Goal: Information Seeking & Learning: Find specific page/section

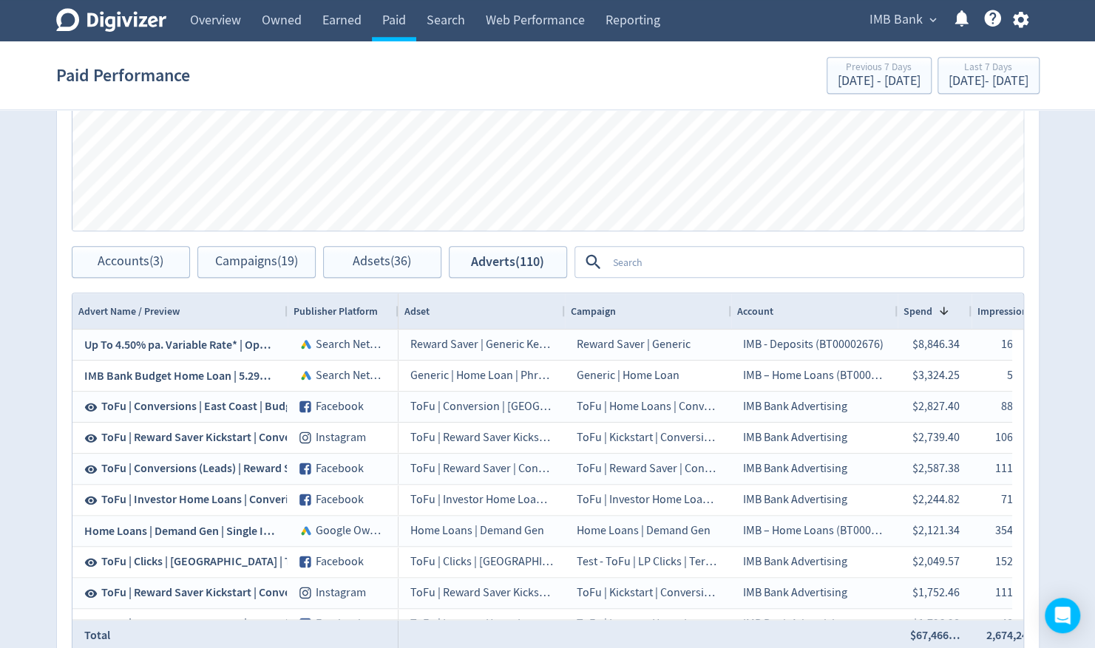
scroll to position [762, 0]
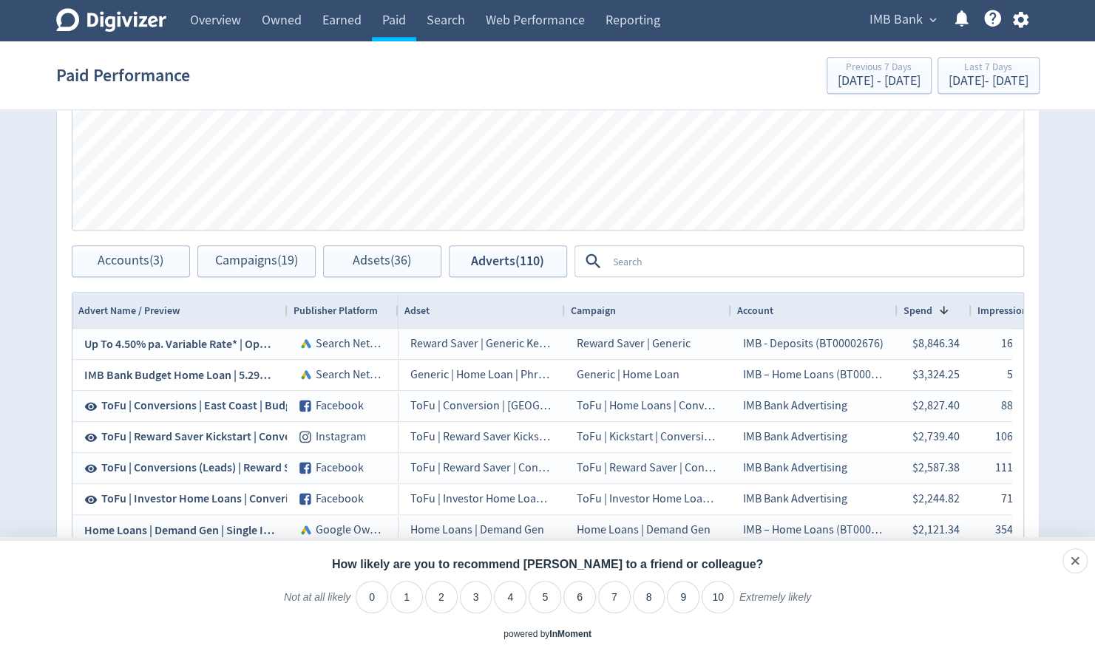
click at [620, 258] on textarea at bounding box center [814, 261] width 415 height 27
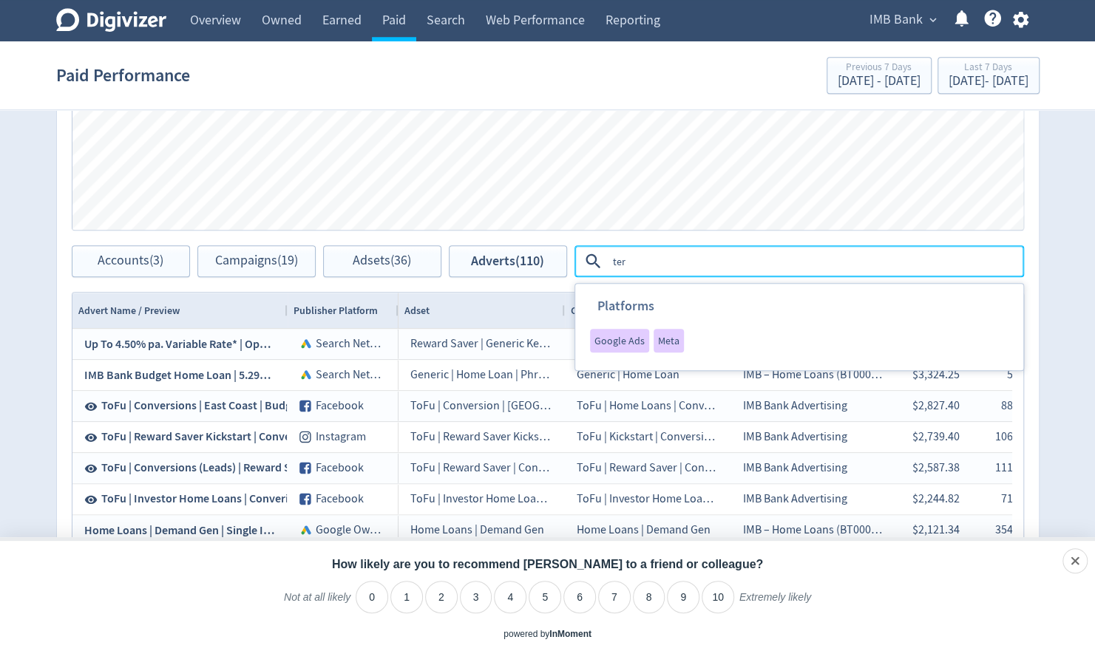
type textarea "term"
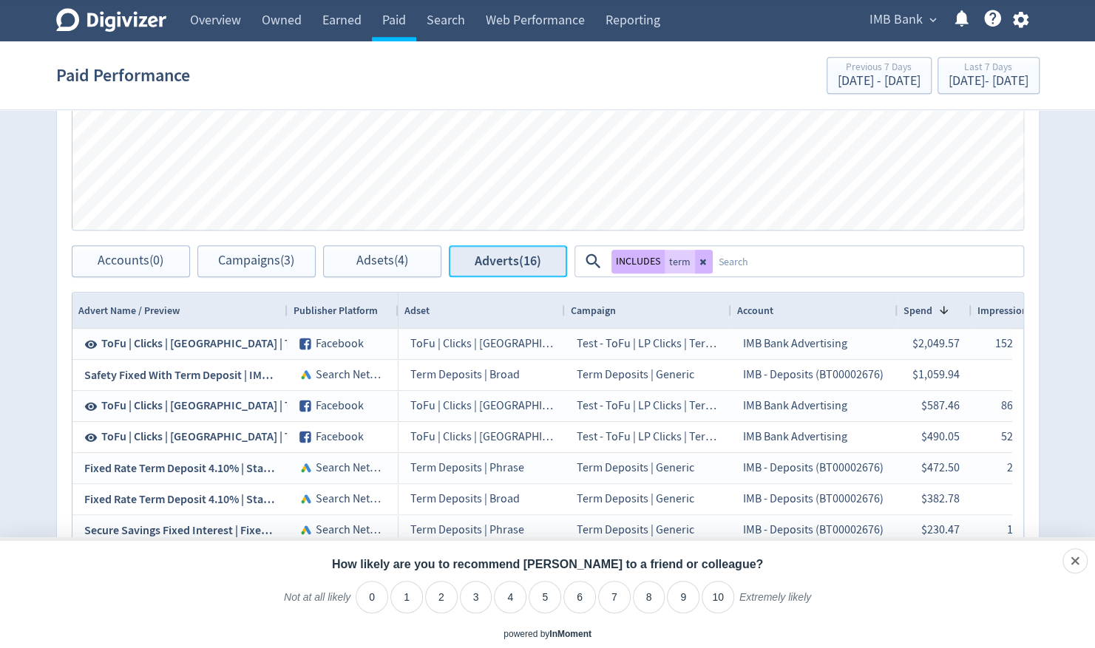
click at [507, 260] on span "Adverts (16)" at bounding box center [508, 261] width 67 height 14
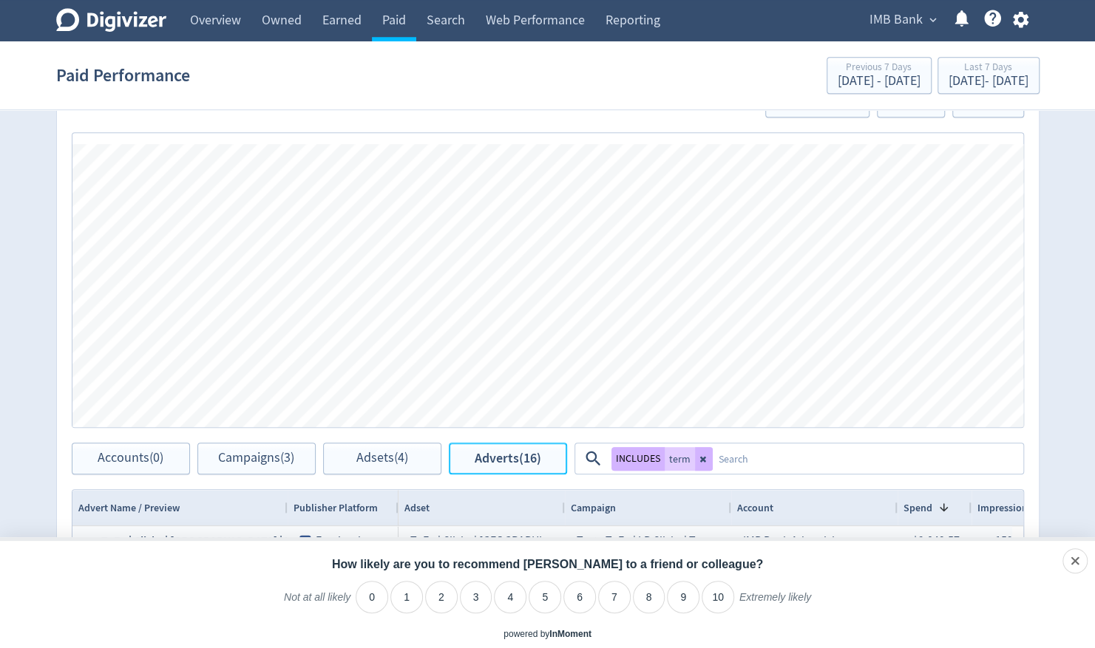
scroll to position [544, 0]
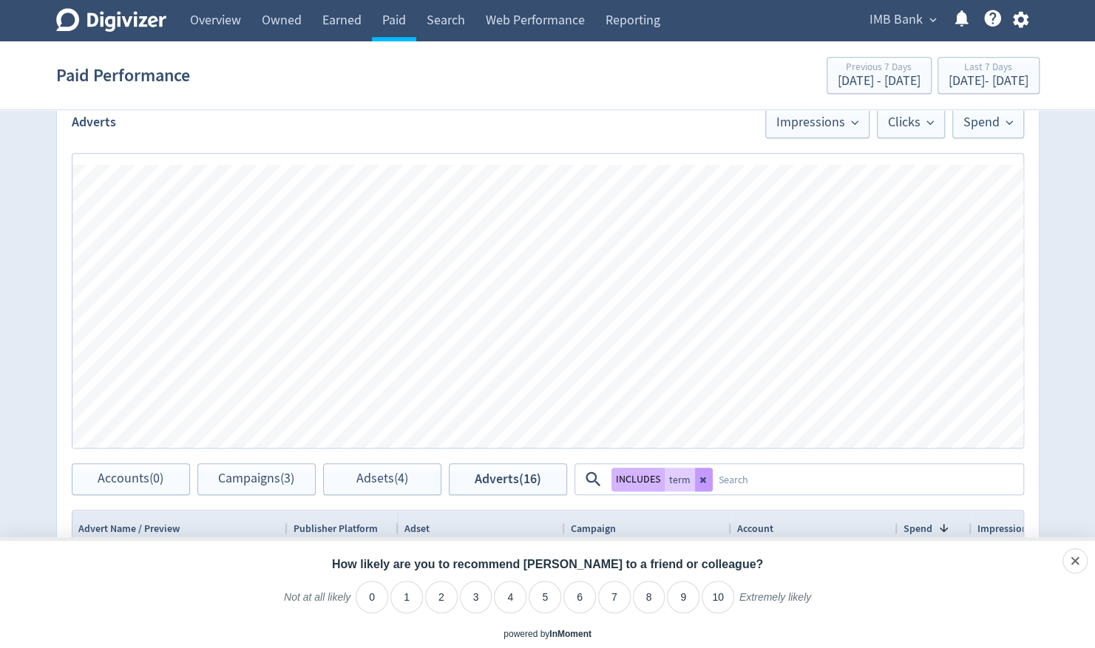
click at [704, 484] on button at bounding box center [704, 480] width 18 height 24
click at [713, 481] on textarea at bounding box center [867, 479] width 309 height 27
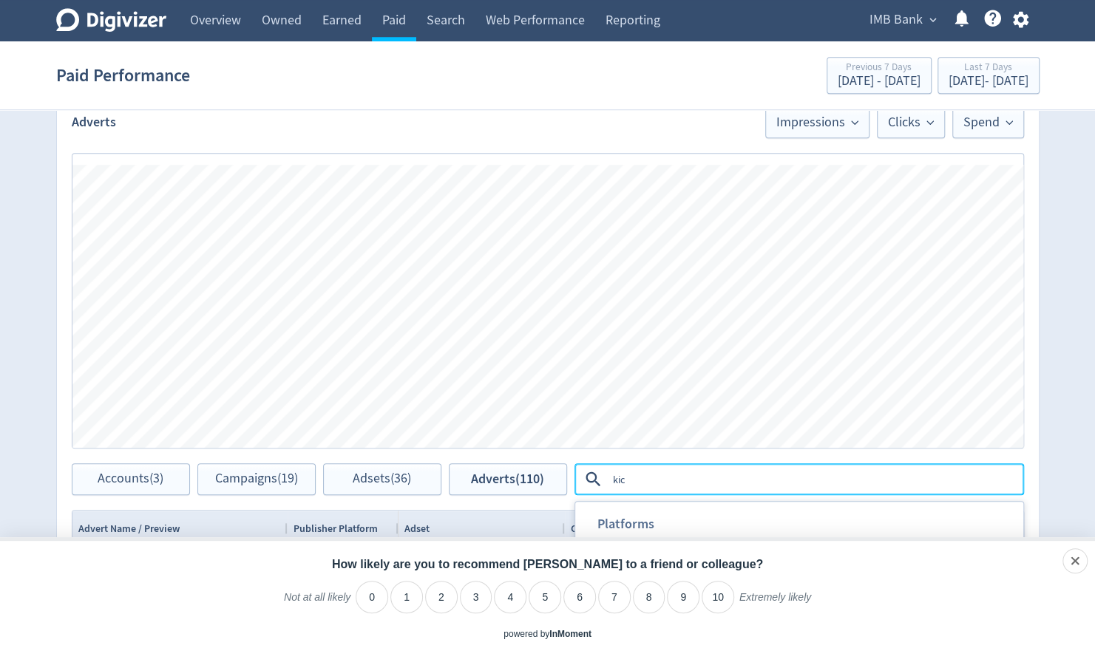
type textarea "kick"
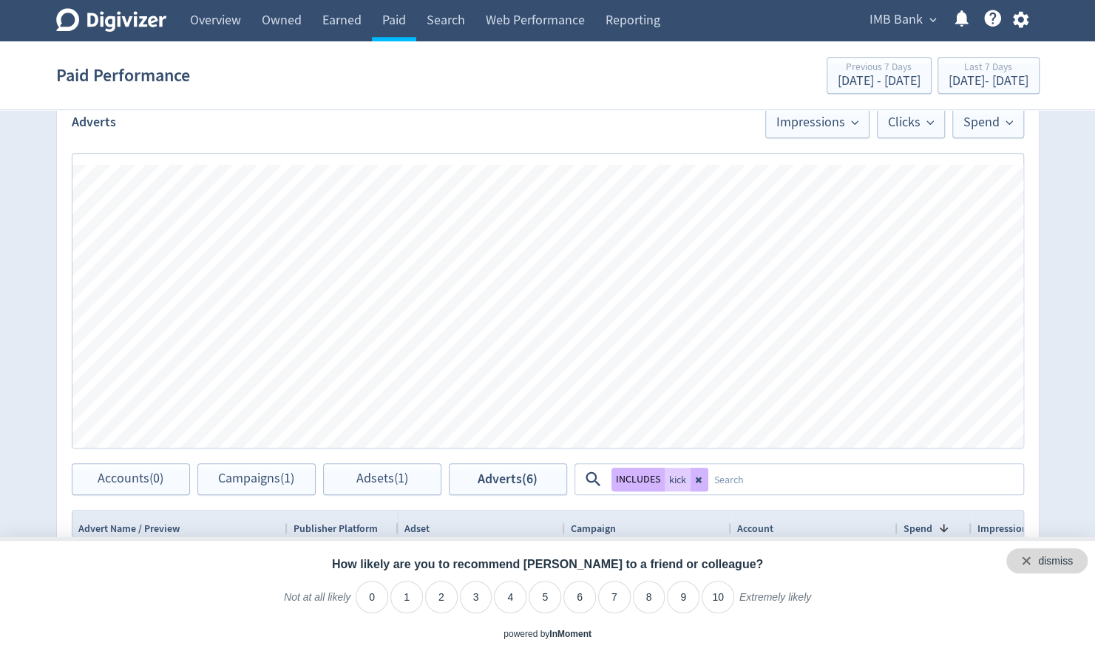
click at [1077, 556] on div "dismiss" at bounding box center [1046, 561] width 81 height 25
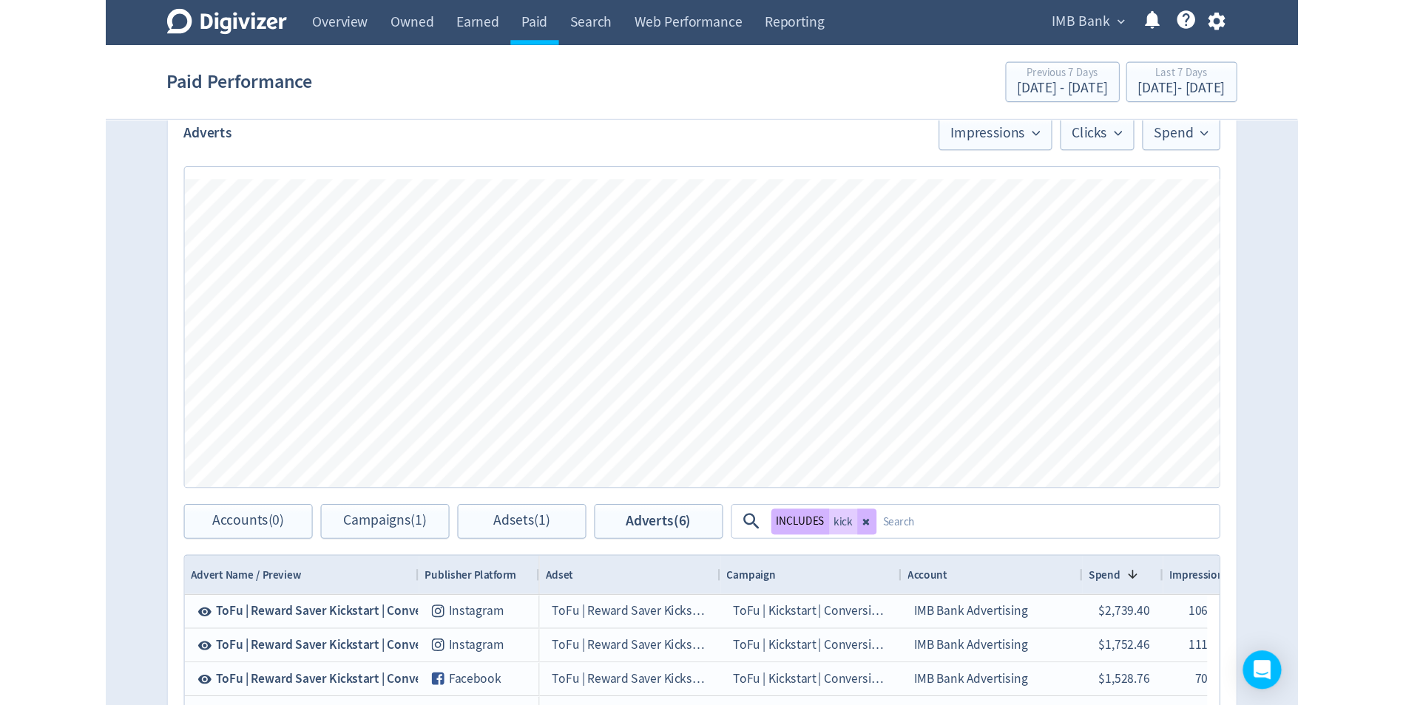
scroll to position [545, 0]
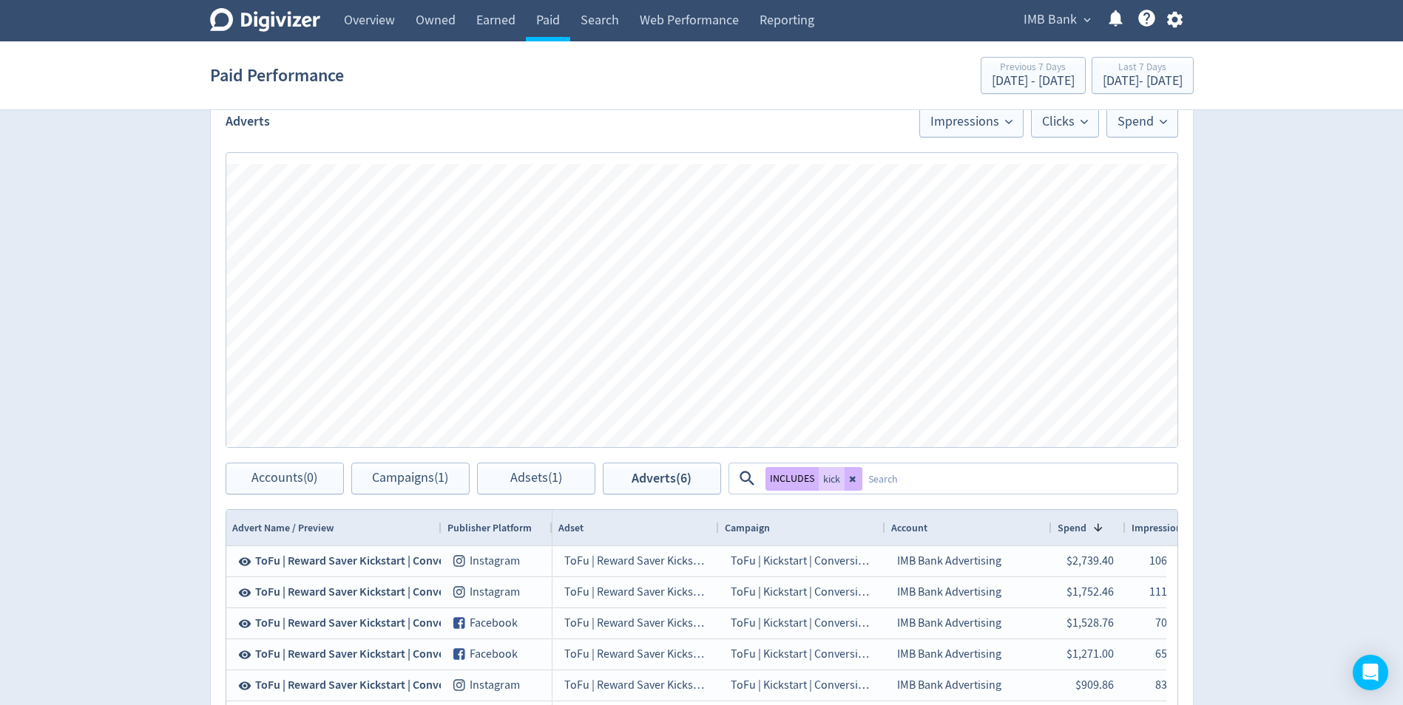
click at [927, 484] on textarea at bounding box center [1018, 478] width 313 height 27
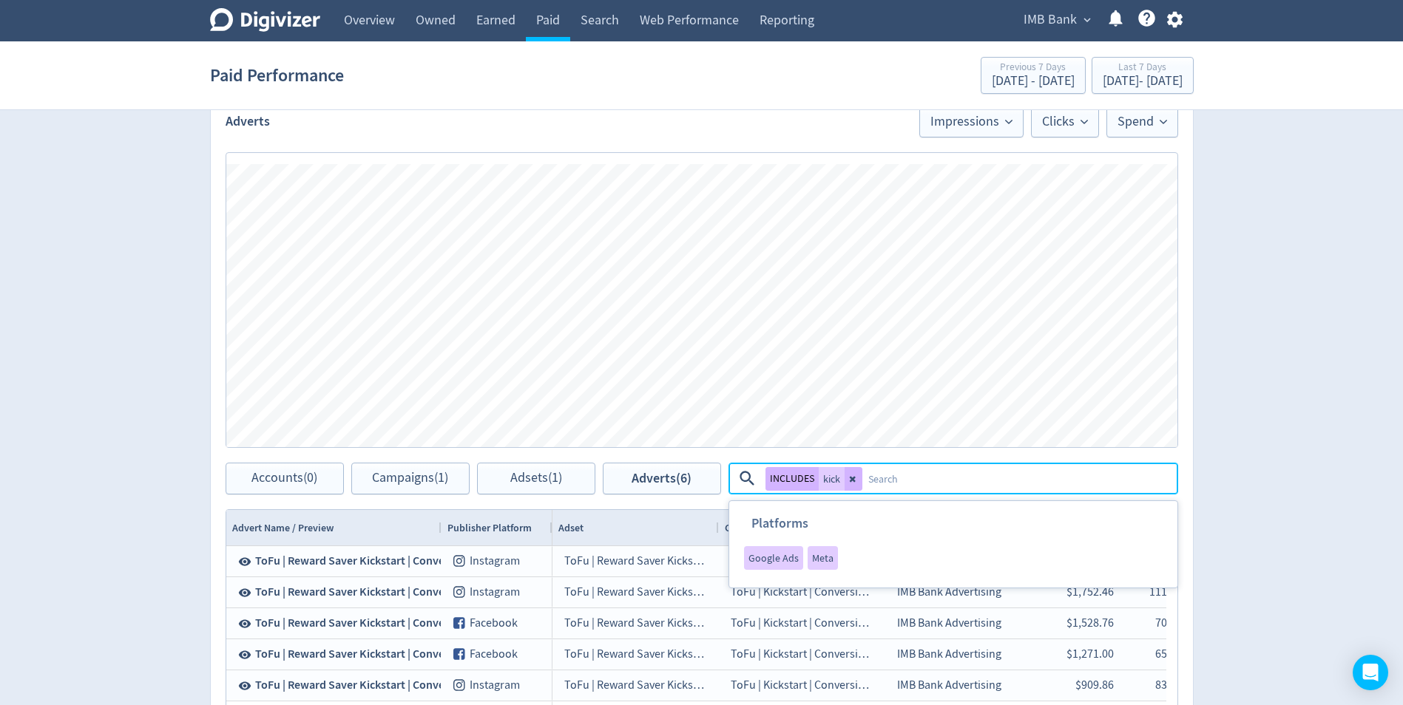
click at [107, 435] on div "Digivizer Logo [PERSON_NAME] Logo Overview Owned Earned Paid Search Web Perform…" at bounding box center [701, 220] width 1403 height 1530
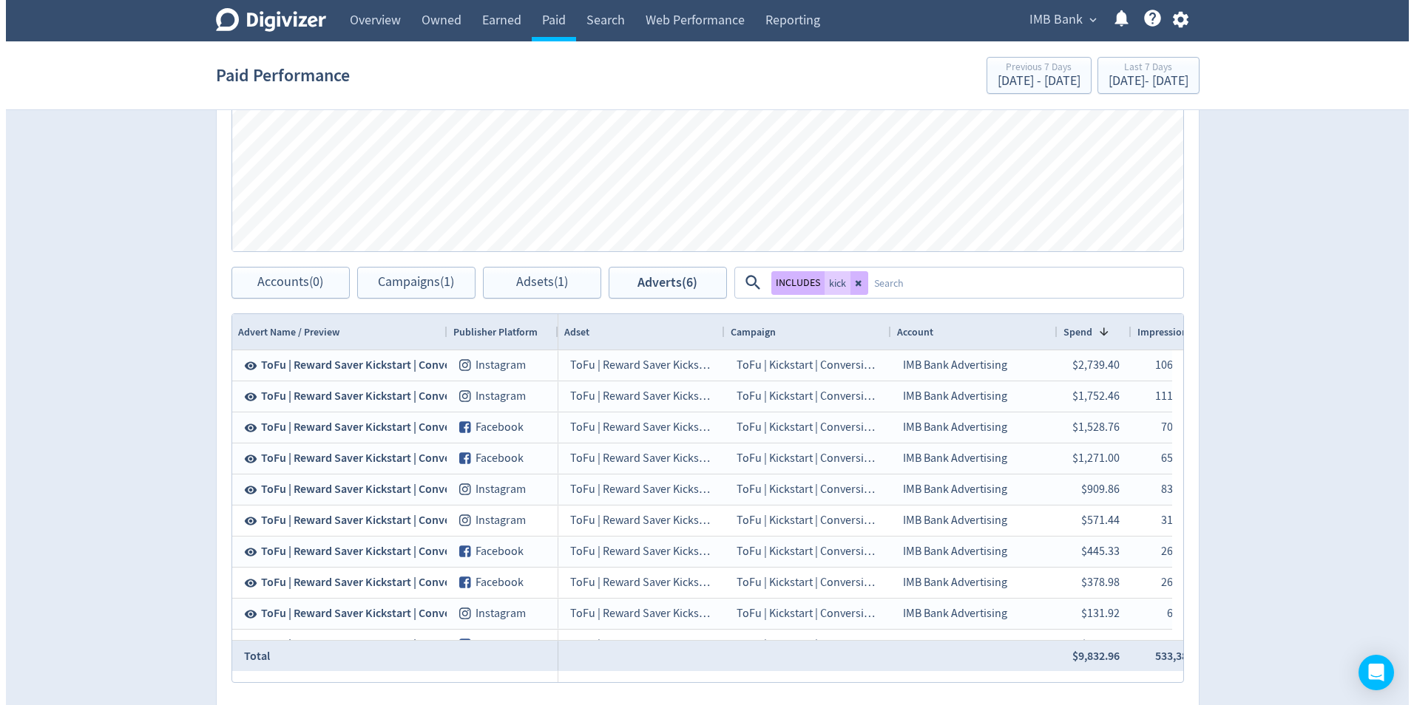
scroll to position [767, 0]
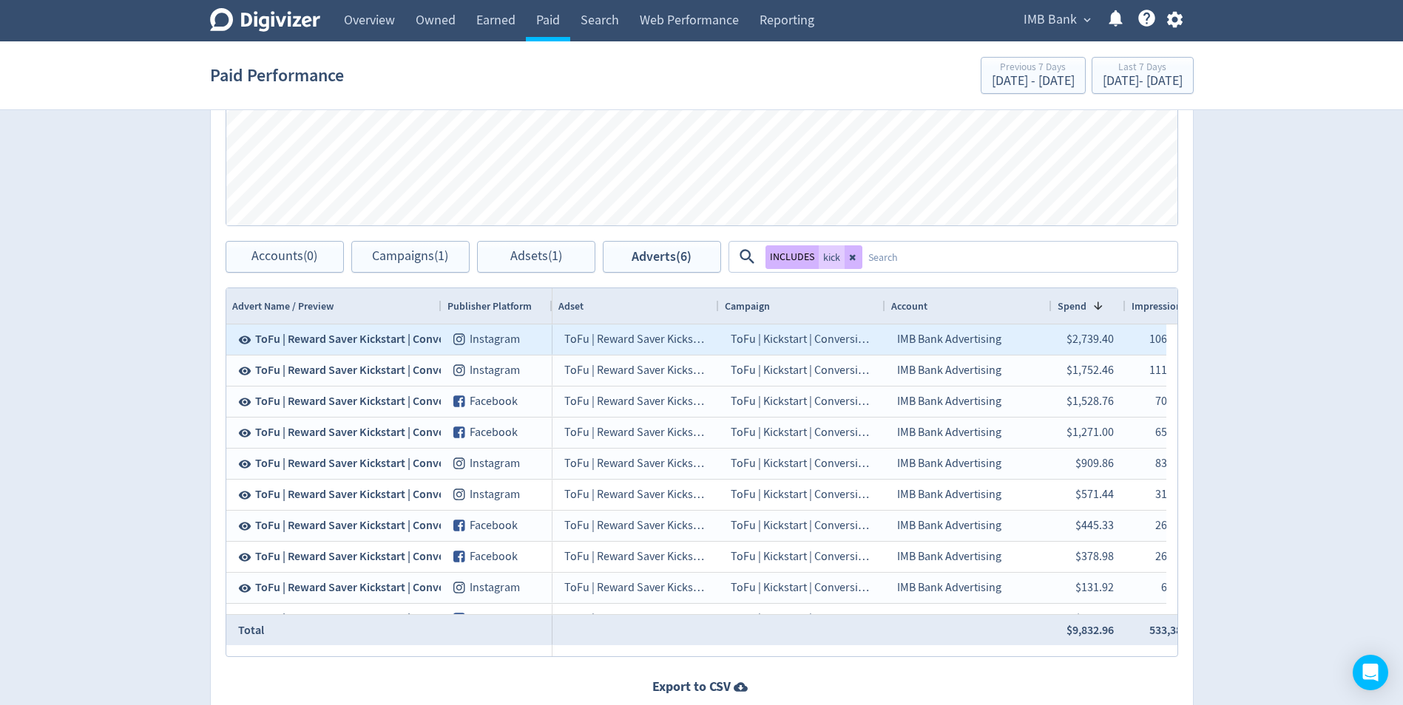
click at [330, 342] on span "ToFu | Reward Saver Kickstart | Conversions | Students | Ad B | $50" at bounding box center [420, 339] width 330 height 16
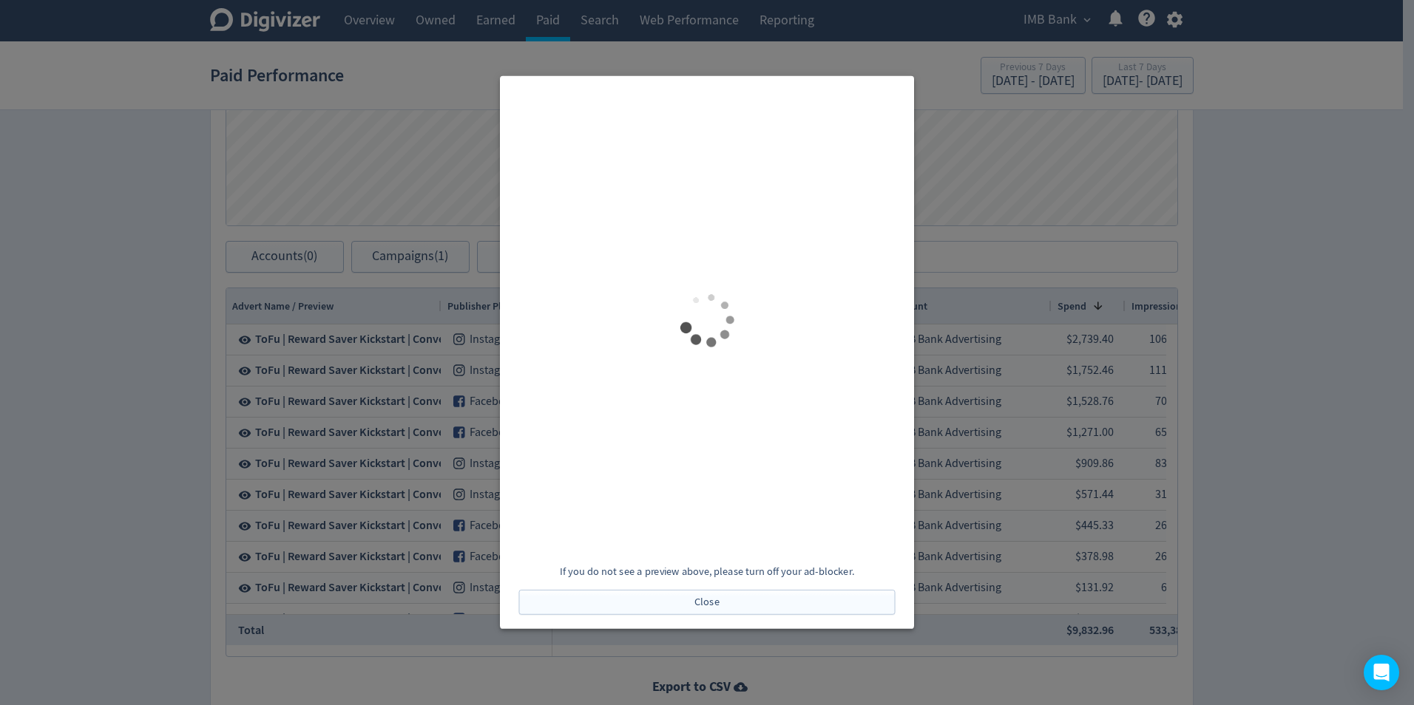
scroll to position [0, 0]
